Goal: Find specific page/section: Find specific page/section

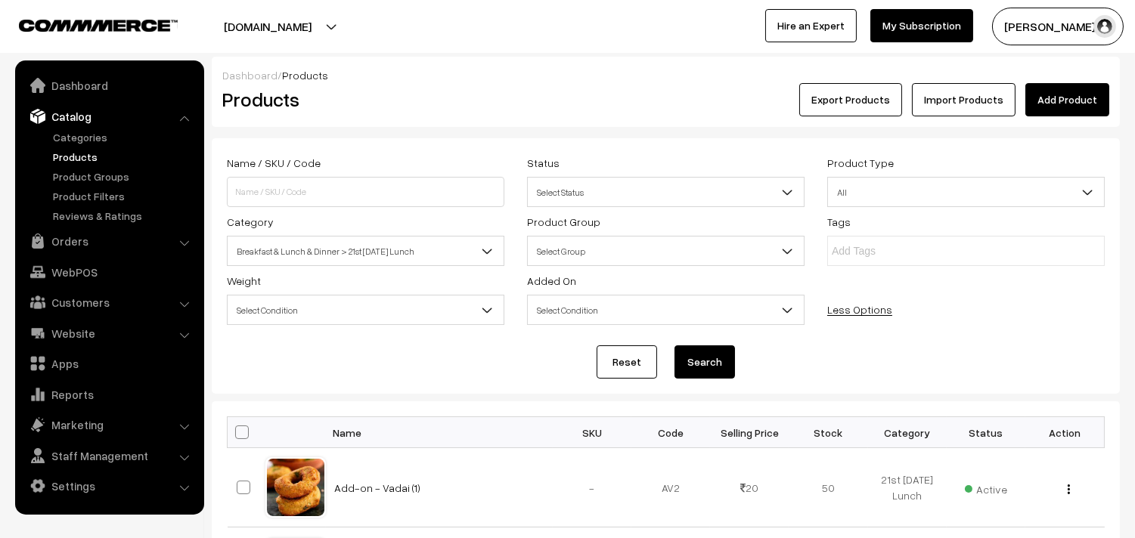
click at [65, 157] on link "Products" at bounding box center [124, 157] width 150 height 16
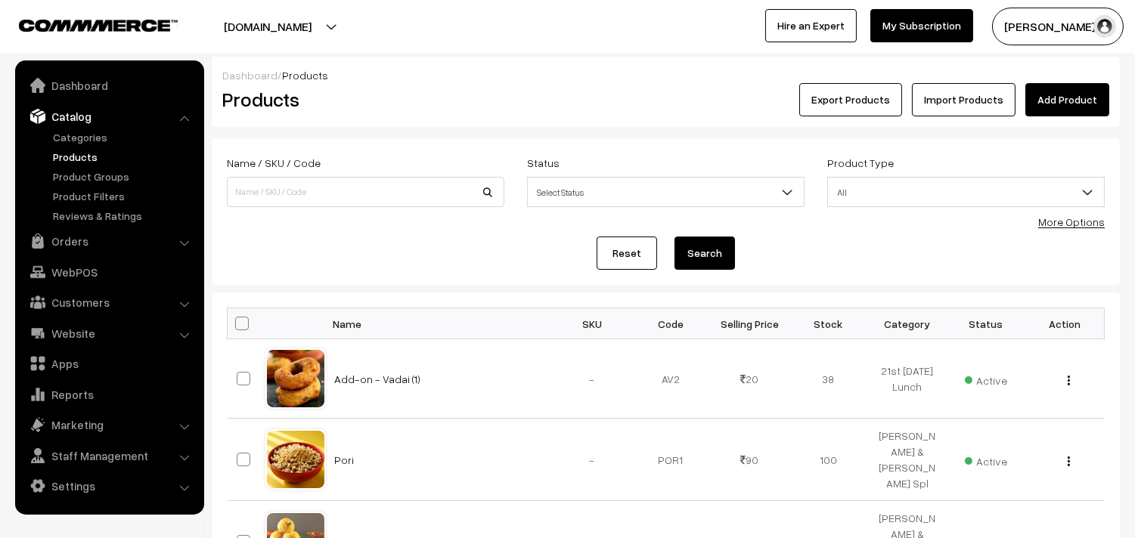
click at [69, 237] on link "Orders" at bounding box center [109, 241] width 180 height 27
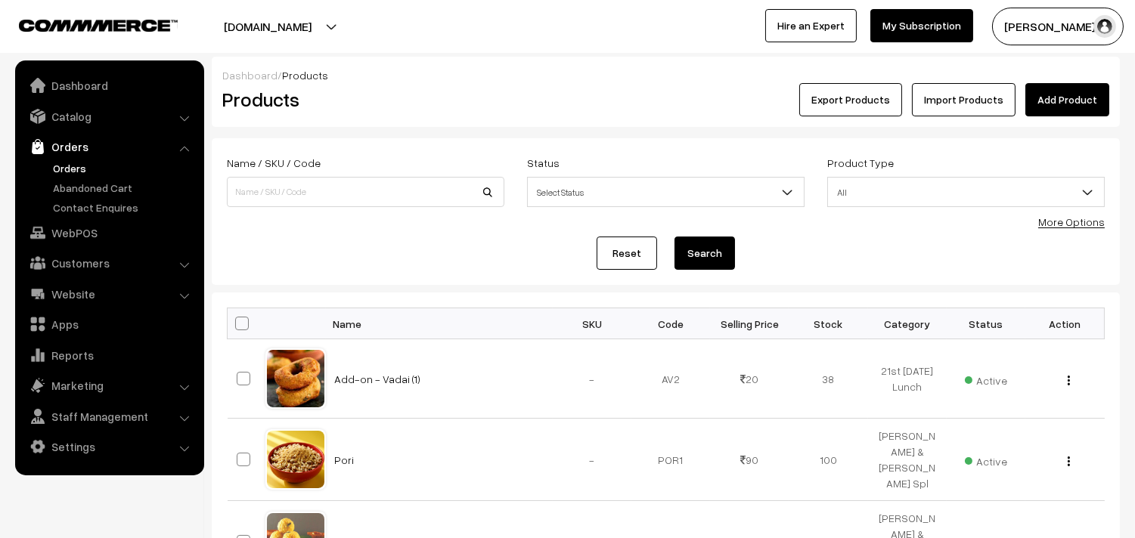
click at [76, 167] on link "Orders" at bounding box center [124, 168] width 150 height 16
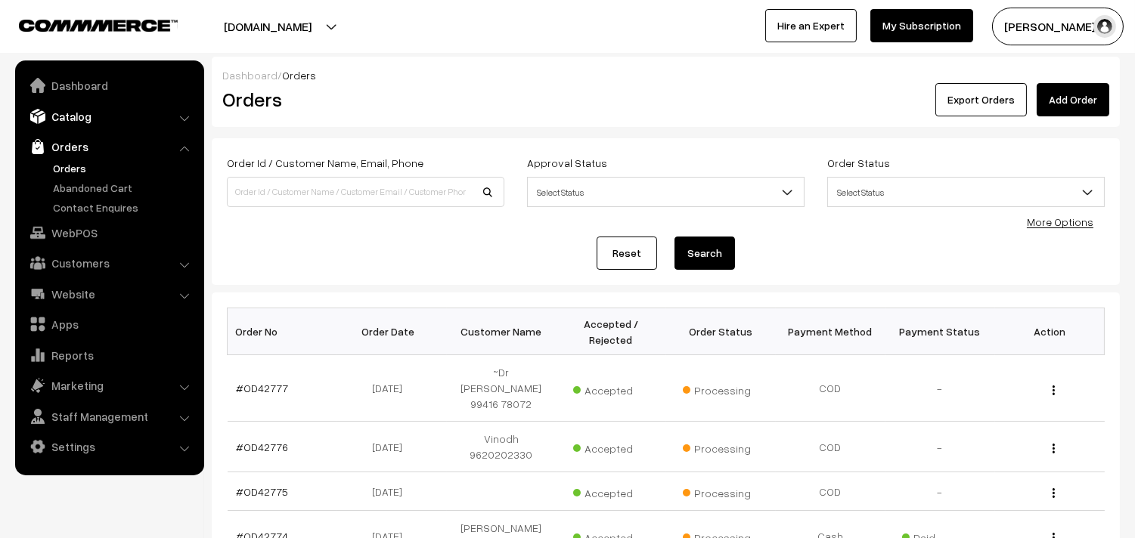
click at [69, 126] on link "Catalog" at bounding box center [109, 116] width 180 height 27
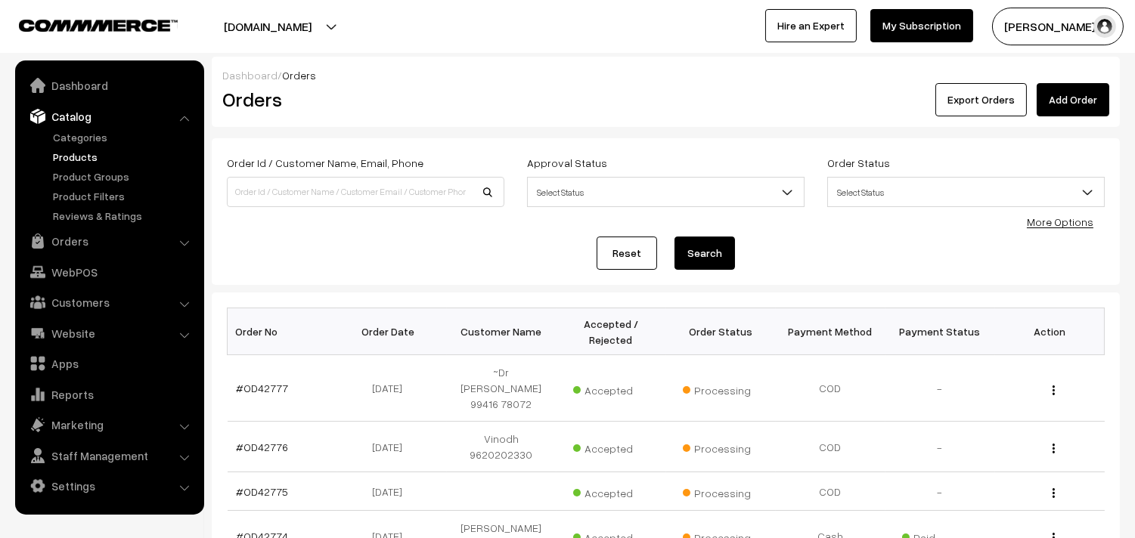
click at [85, 159] on link "Products" at bounding box center [124, 157] width 150 height 16
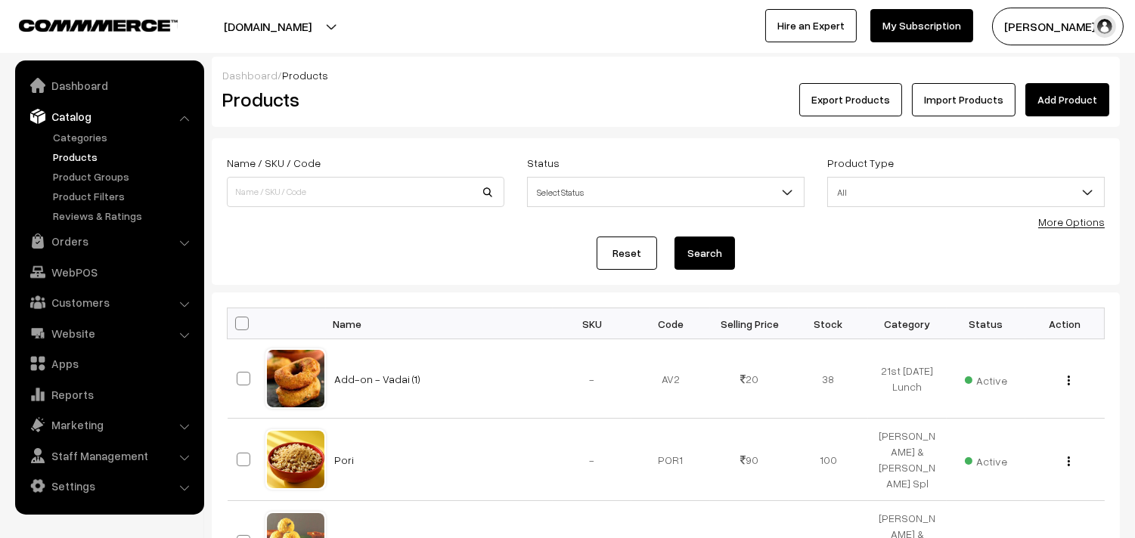
click at [1070, 215] on link "More Options" at bounding box center [1071, 221] width 67 height 13
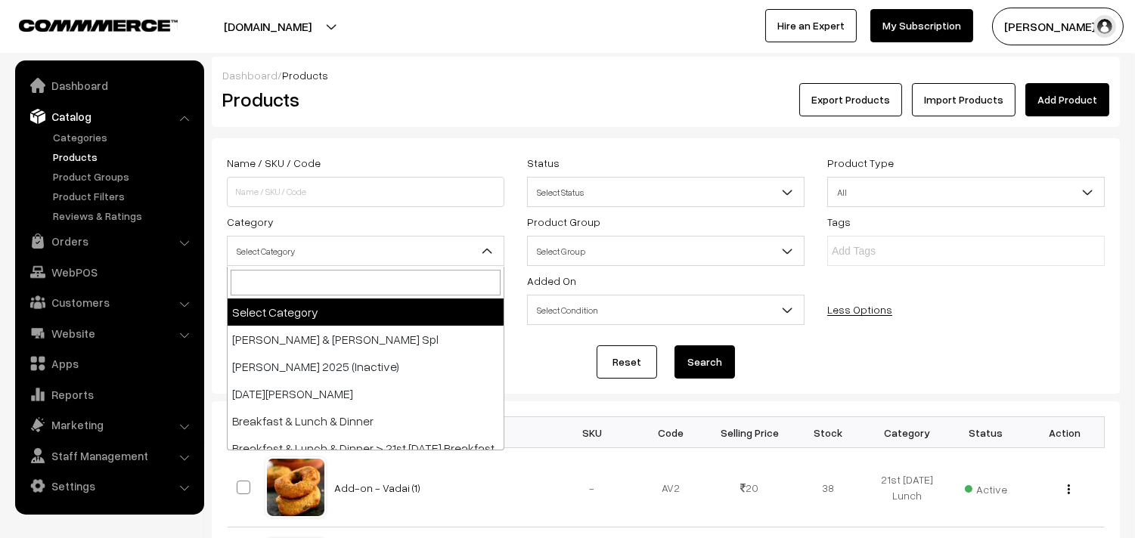
click at [328, 259] on span "Select Category" at bounding box center [366, 251] width 276 height 26
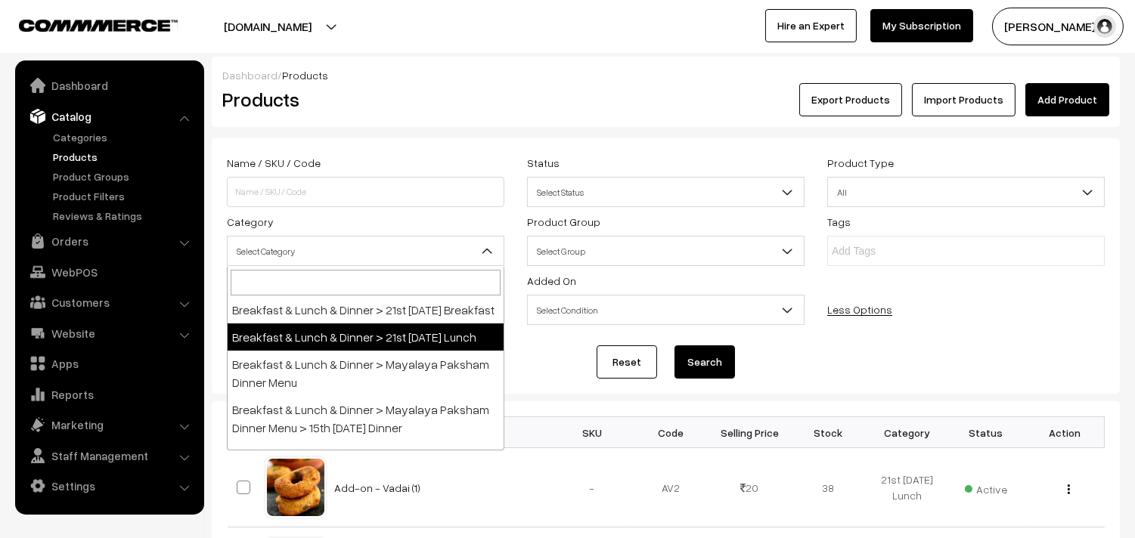
scroll to position [168, 0]
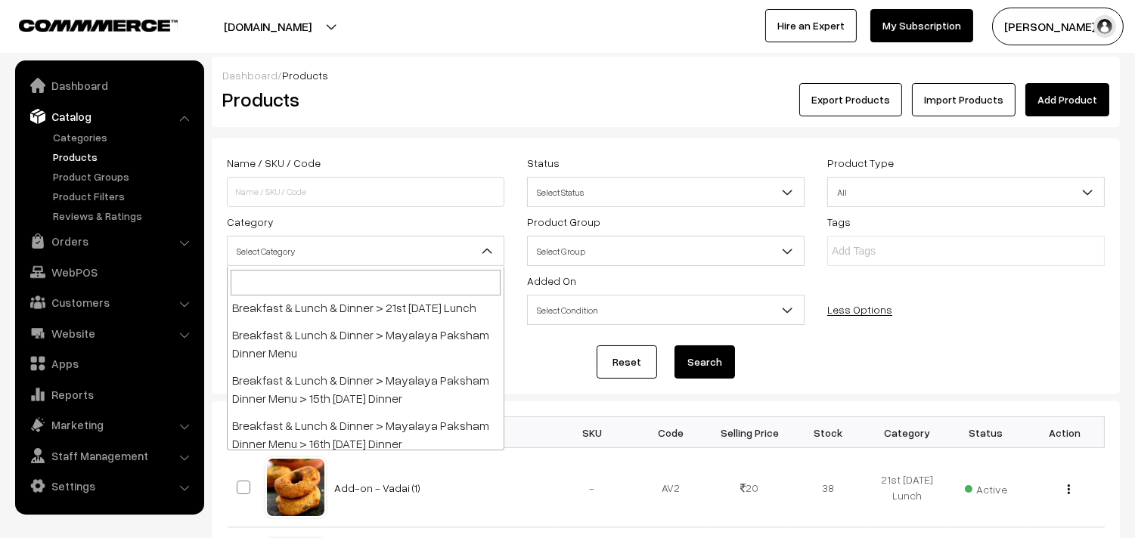
click at [634, 76] on div "Dashboard / Products" at bounding box center [665, 75] width 887 height 16
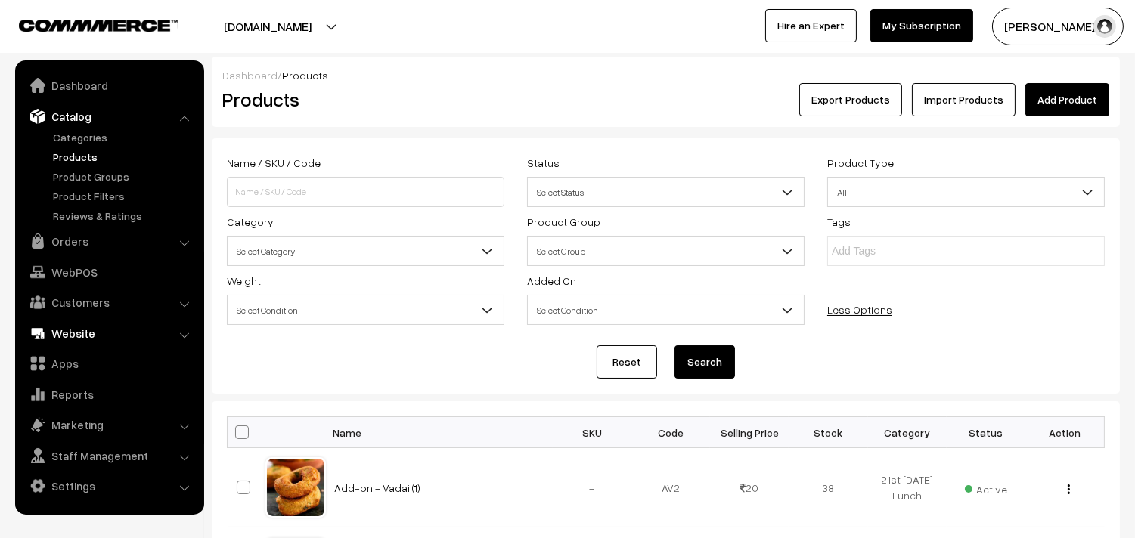
click at [88, 330] on link "Website" at bounding box center [109, 333] width 180 height 27
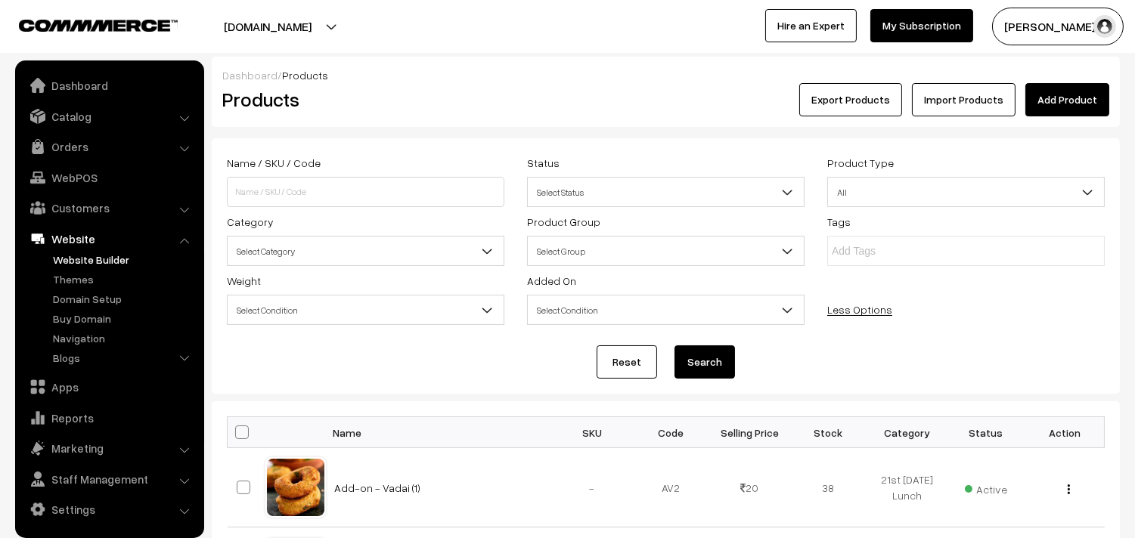
click at [87, 259] on link "Website Builder" at bounding box center [124, 260] width 150 height 16
